Goal: Communication & Community: Answer question/provide support

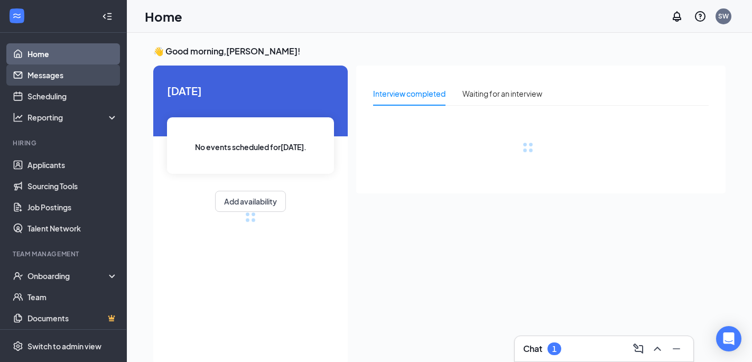
click at [80, 80] on link "Messages" at bounding box center [72, 74] width 90 height 21
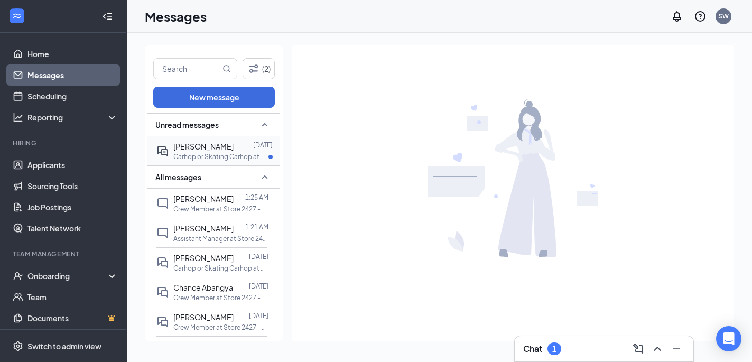
click at [233, 150] on div "[PERSON_NAME]" at bounding box center [203, 146] width 60 height 12
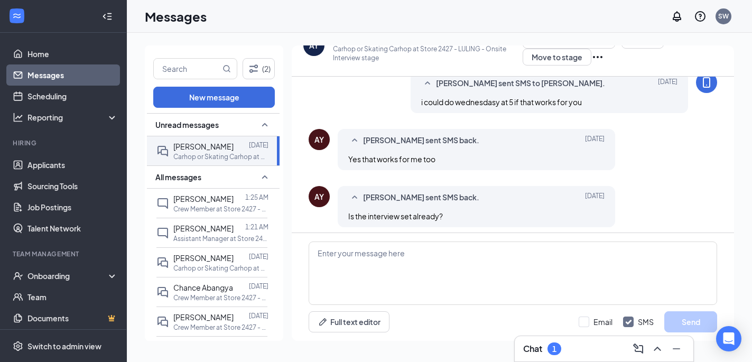
scroll to position [460, 0]
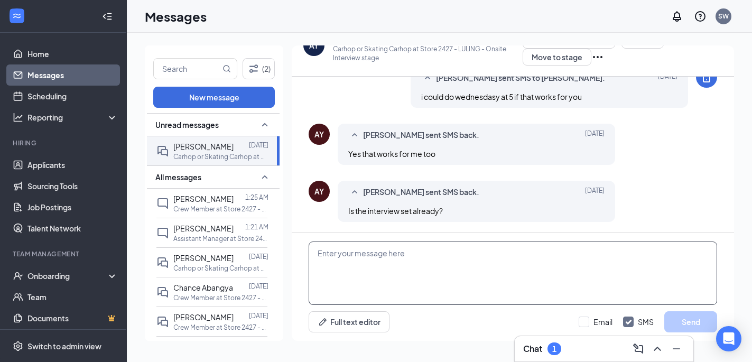
click at [425, 259] on textarea at bounding box center [512, 272] width 408 height 63
type textarea "yes [DATE] for 5"
click at [691, 323] on button "Send" at bounding box center [690, 321] width 53 height 21
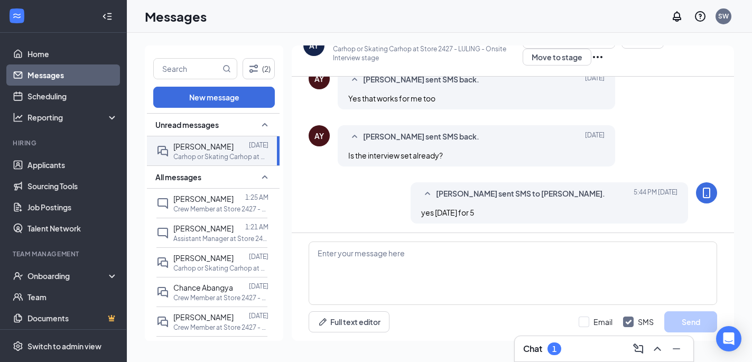
scroll to position [517, 0]
click at [209, 198] on span "[PERSON_NAME]" at bounding box center [203, 199] width 60 height 10
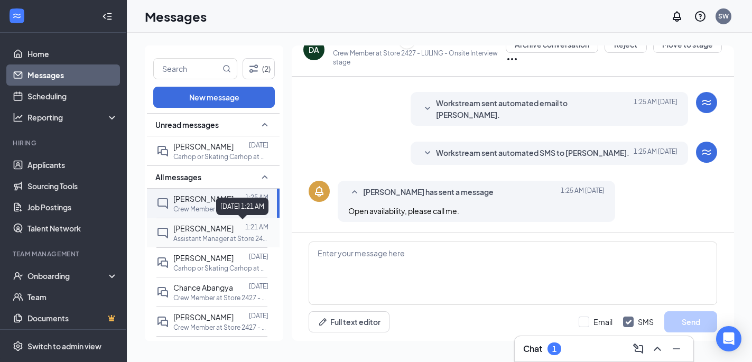
scroll to position [111, 0]
click at [202, 231] on span "[PERSON_NAME]" at bounding box center [203, 228] width 60 height 10
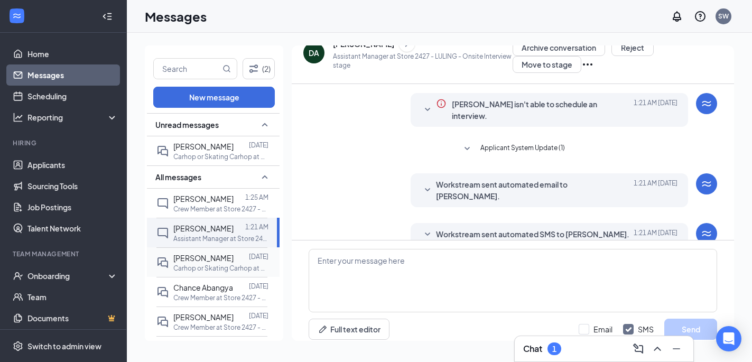
scroll to position [24, 0]
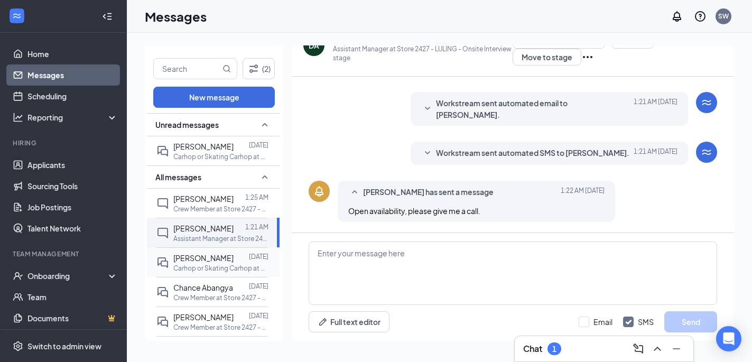
click at [213, 272] on div "Rigin Burns [DATE] Carhop or Skating Carhop at Store 2427 - LULING" at bounding box center [211, 262] width 111 height 30
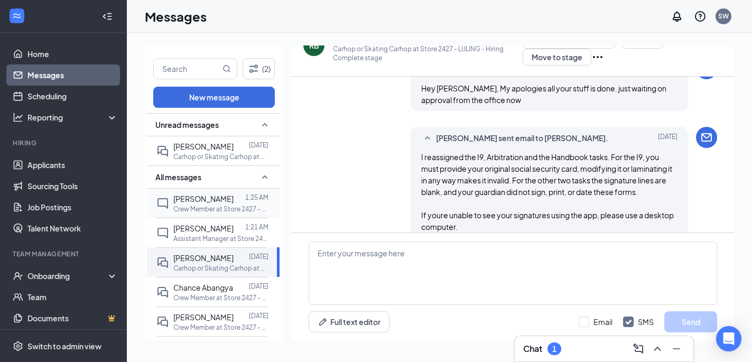
scroll to position [502, 0]
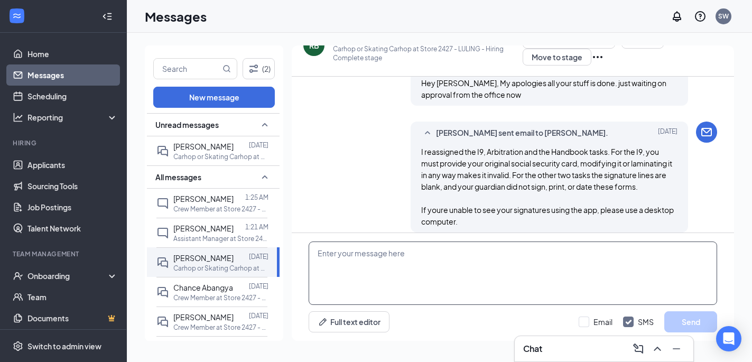
click at [359, 257] on textarea at bounding box center [512, 272] width 408 height 63
type textarea "ive sent your i9 form back"
click at [698, 322] on button "Send" at bounding box center [690, 321] width 53 height 21
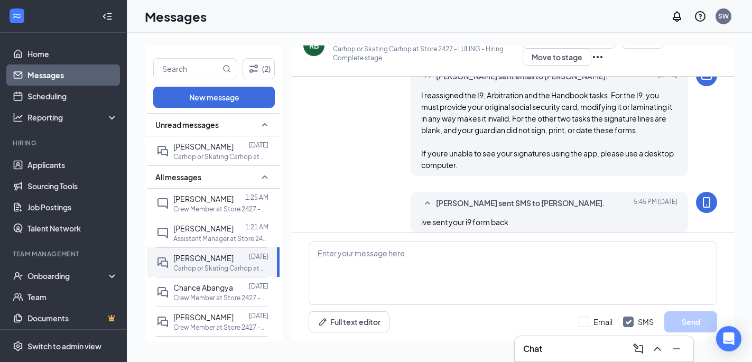
scroll to position [559, 0]
click at [76, 49] on link "Home" at bounding box center [72, 53] width 90 height 21
